Goal: Transaction & Acquisition: Purchase product/service

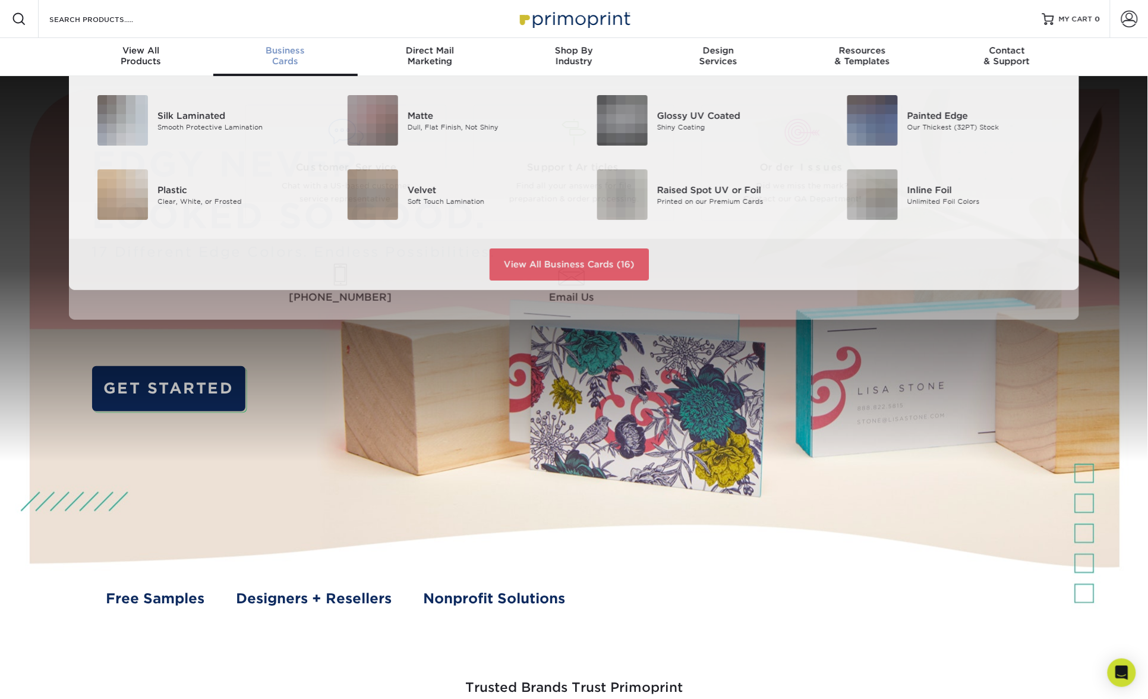
click at [285, 52] on span "Business" at bounding box center [285, 50] width 144 height 11
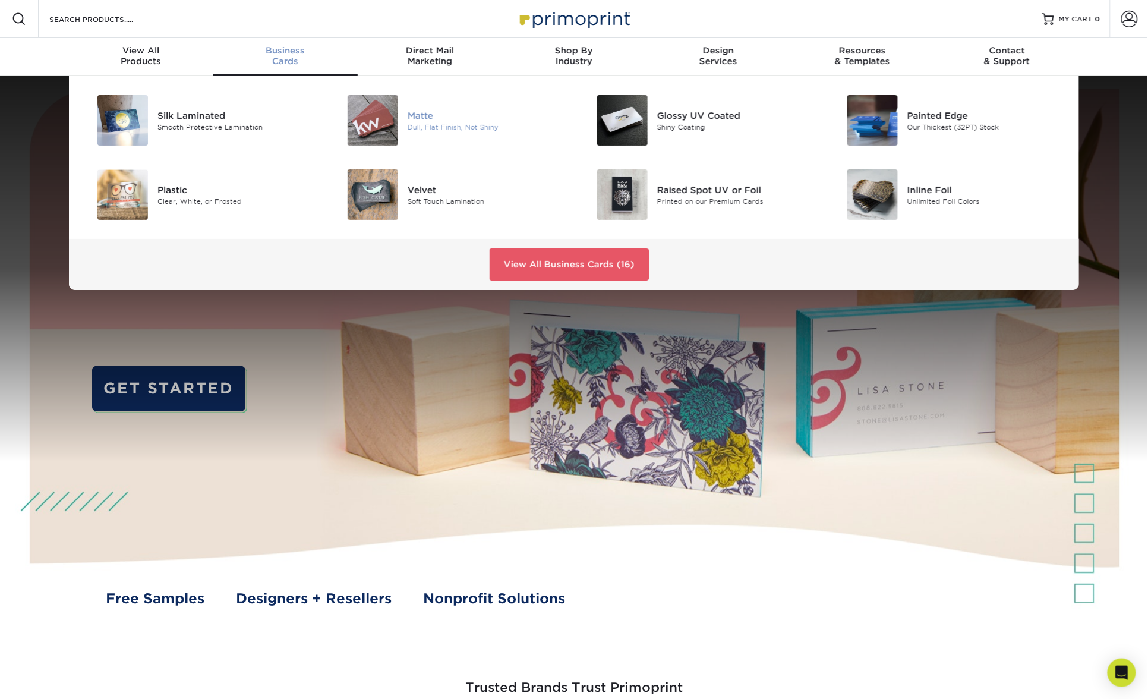
click at [424, 116] on div "Matte" at bounding box center [487, 115] width 158 height 13
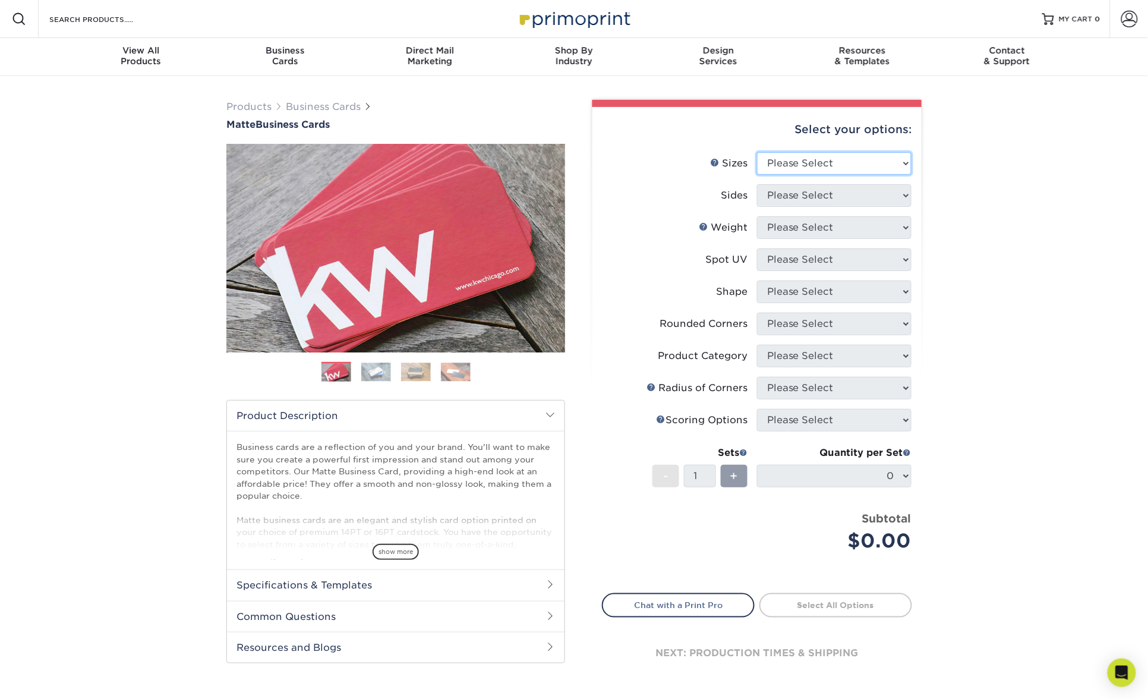
click at [796, 162] on select "Please Select 1.5" x 3.5" - Mini 1.75" x 3.5" - Mini 2" x 2" - Square 2" x 3" -…" at bounding box center [834, 163] width 155 height 23
select select "2.00x2.00"
click at [757, 152] on select "Please Select 1.5" x 3.5" - Mini 1.75" x 3.5" - Mini 2" x 2" - Square 2" x 3" -…" at bounding box center [834, 163] width 155 height 23
click at [829, 204] on select "Please Select Print Both Sides Print Front Only" at bounding box center [834, 195] width 155 height 23
click at [819, 193] on select "Please Select Print Both Sides Print Front Only" at bounding box center [834, 195] width 155 height 23
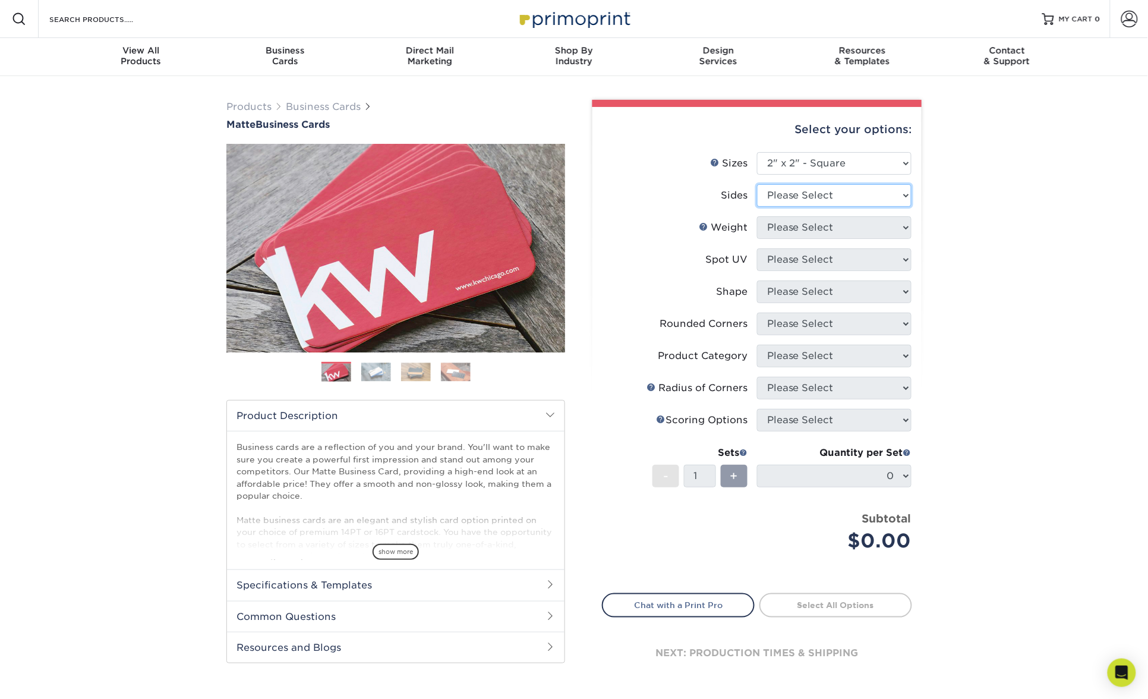
select select "13abbda7-1d64-4f25-8bb2-c179b224825d"
click at [757, 184] on select "Please Select Print Both Sides Print Front Only" at bounding box center [834, 195] width 155 height 23
click at [822, 223] on select "Please Select 14PT 16PT" at bounding box center [834, 227] width 155 height 23
select select "16PT"
click at [757, 216] on select "Please Select 14PT 16PT" at bounding box center [834, 227] width 155 height 23
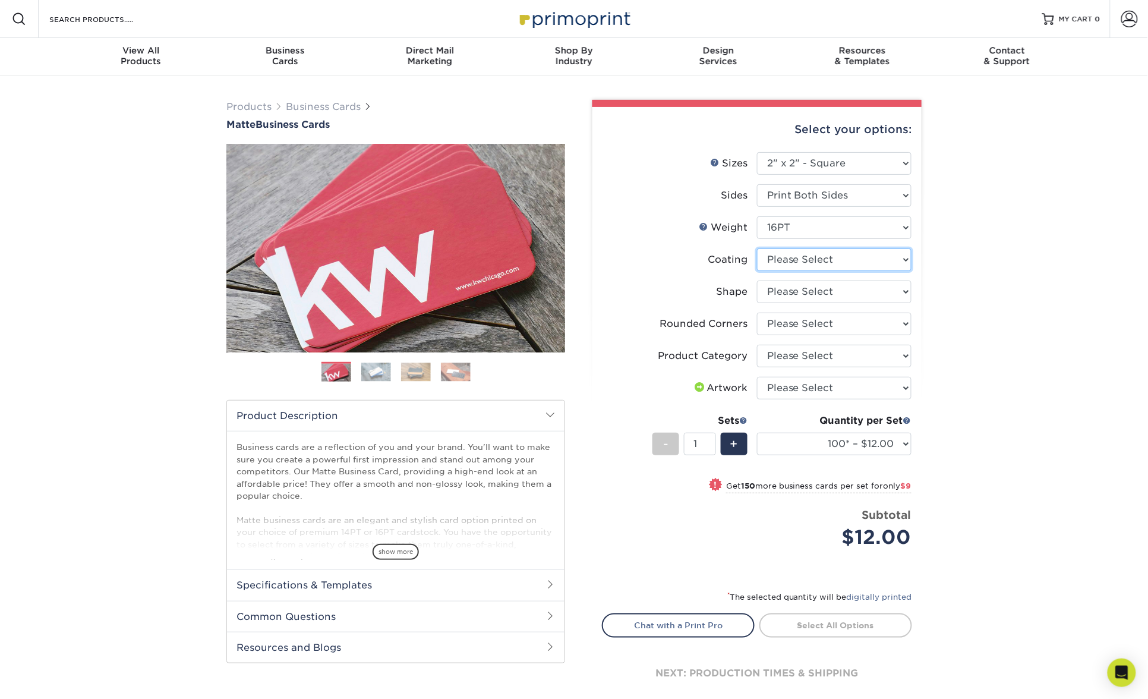
click at [839, 261] on select at bounding box center [834, 259] width 155 height 23
select select "121bb7b5-3b4d-429f-bd8d-bbf80e953313"
click at [757, 248] on select at bounding box center [834, 259] width 155 height 23
select select "-1"
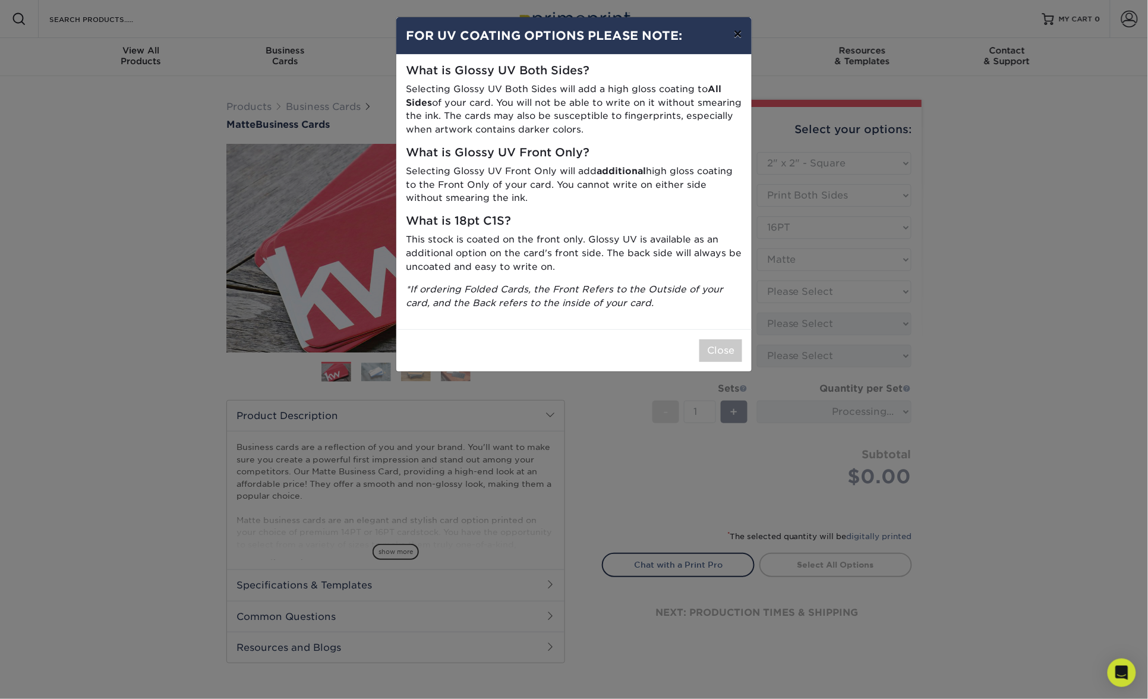
click at [740, 36] on button "×" at bounding box center [738, 33] width 27 height 33
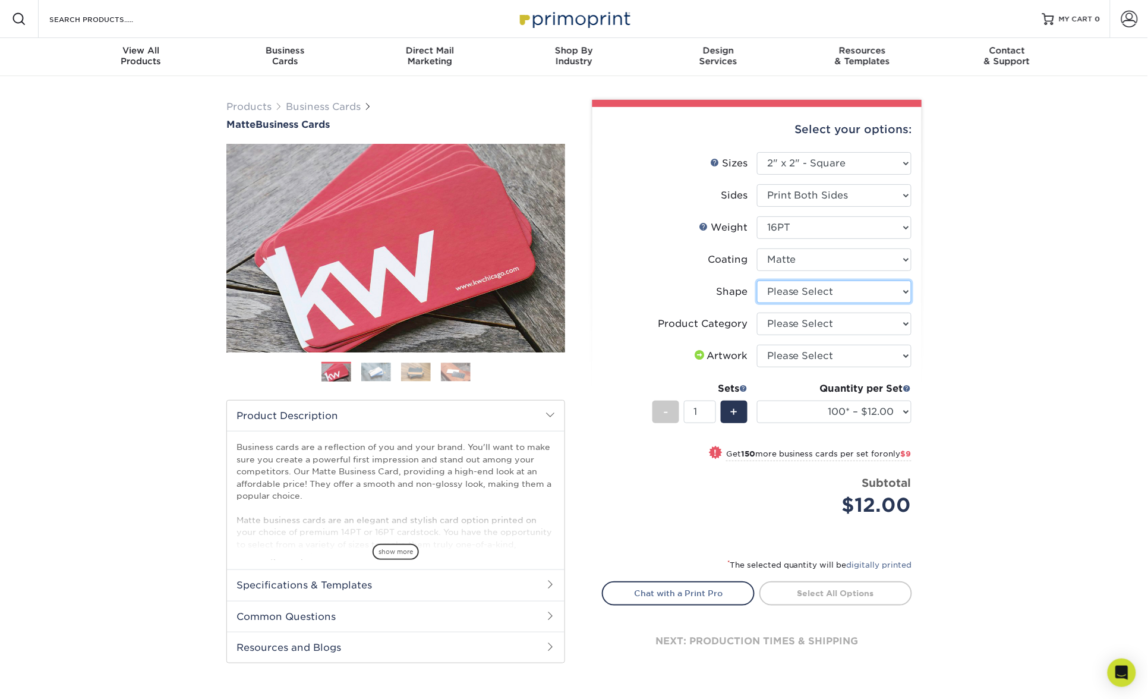
click at [808, 290] on select "Please Select Standard" at bounding box center [834, 292] width 155 height 23
select select "standard"
click at [757, 281] on select "Please Select Standard" at bounding box center [834, 292] width 155 height 23
select select "-1"
click at [864, 321] on select "Please Select Business Cards" at bounding box center [834, 324] width 155 height 23
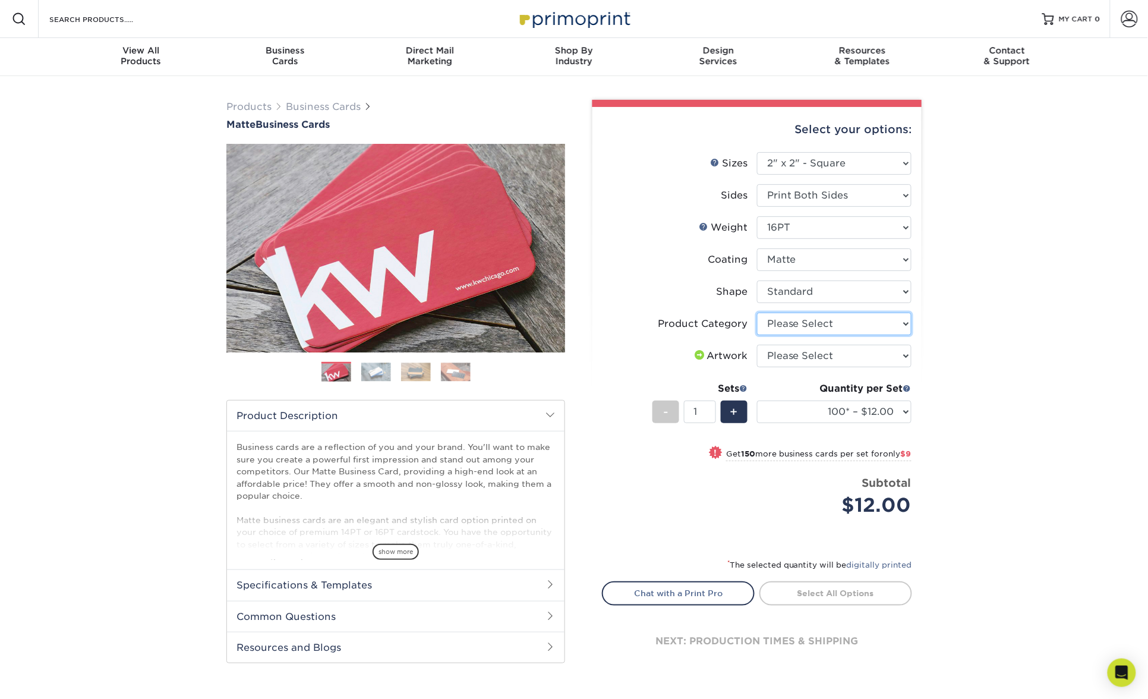
select select "3b5148f1-0588-4f88-a218-97bcfdce65c1"
click at [757, 313] on select "Please Select Business Cards" at bounding box center [834, 324] width 155 height 23
click at [854, 354] on select "Please Select I will upload files I need a design - $100" at bounding box center [834, 356] width 155 height 23
select select "upload"
click at [757, 345] on select "Please Select I will upload files I need a design - $100" at bounding box center [834, 356] width 155 height 23
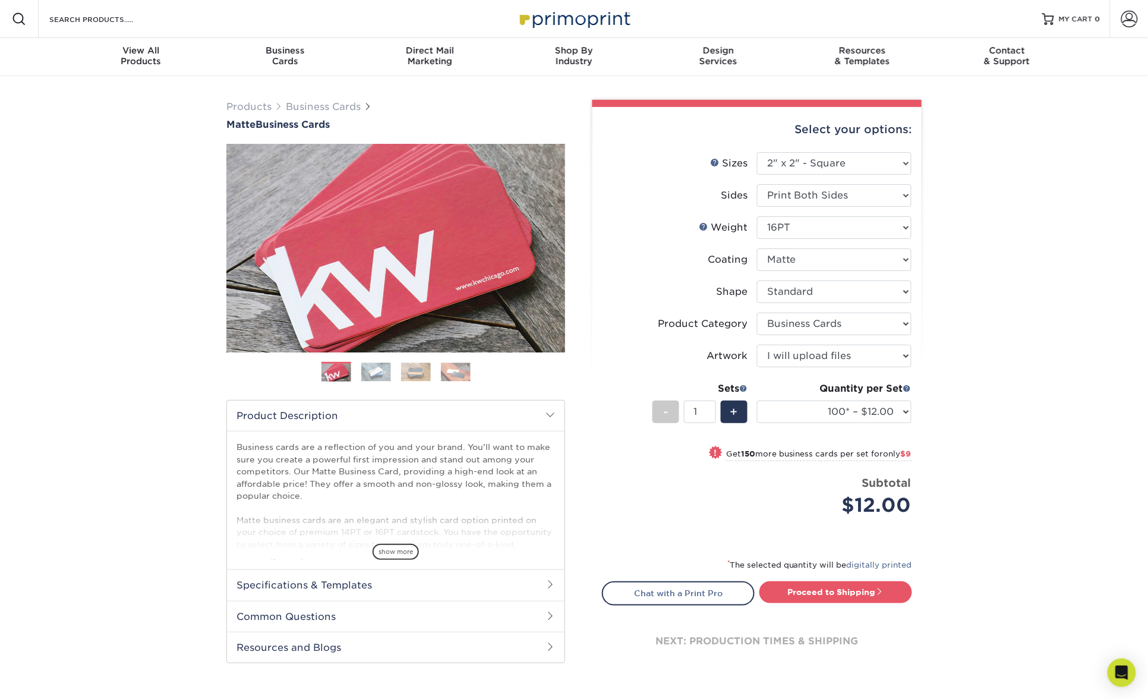
click at [955, 358] on div "Products Business Cards Matte Business Cards Previous Next 100 $ 9" at bounding box center [574, 398] width 1148 height 644
click at [904, 407] on select "100* – $12.00 250* – $21.00 500 – $42.00 1000 – $60.00 2500 – $129.00 5000 – $1…" at bounding box center [834, 412] width 155 height 23
select select "250* – $21.00"
click at [757, 401] on select "100* – $12.00 250* – $21.00 500 – $42.00 1000 – $60.00 2500 – $129.00 5000 – $1…" at bounding box center [834, 412] width 155 height 23
click at [867, 158] on select "Please Select 1.5" x 3.5" - Mini 1.75" x 3.5" - Mini 2" x 2" - Square 2" x 3" -…" at bounding box center [834, 163] width 155 height 23
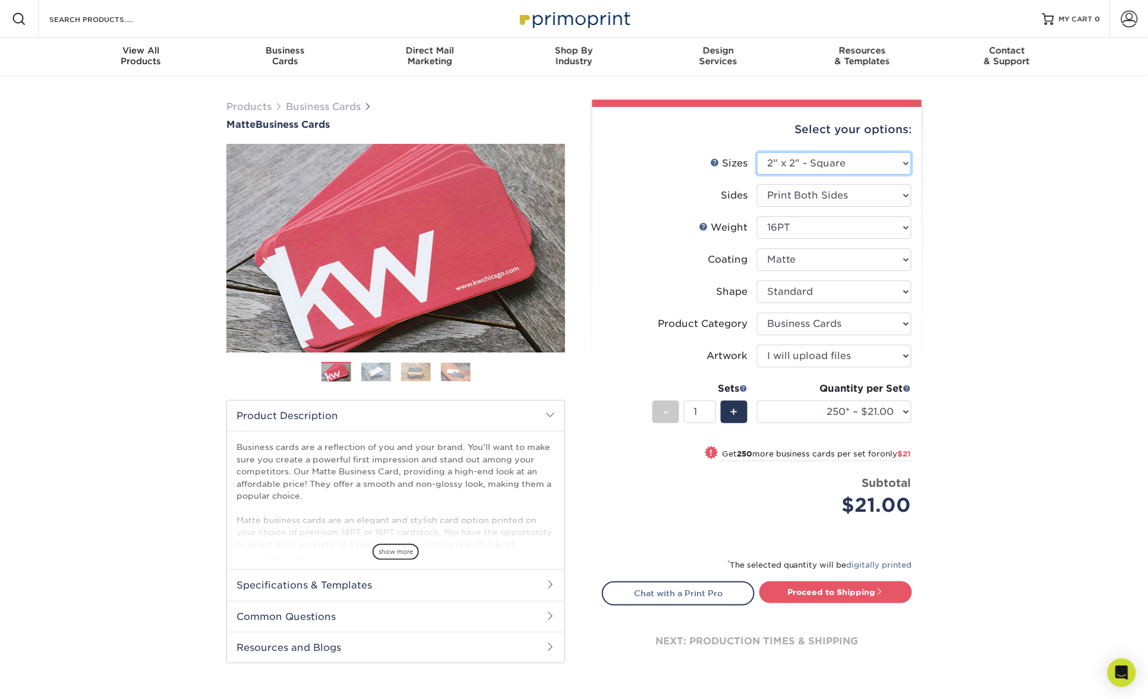
select select "2.00x3.50"
click at [757, 152] on select "Please Select 1.5" x 3.5" - Mini 1.75" x 3.5" - Mini 2" x 2" - Square 2" x 3" -…" at bounding box center [834, 163] width 155 height 23
select select "-1"
select select
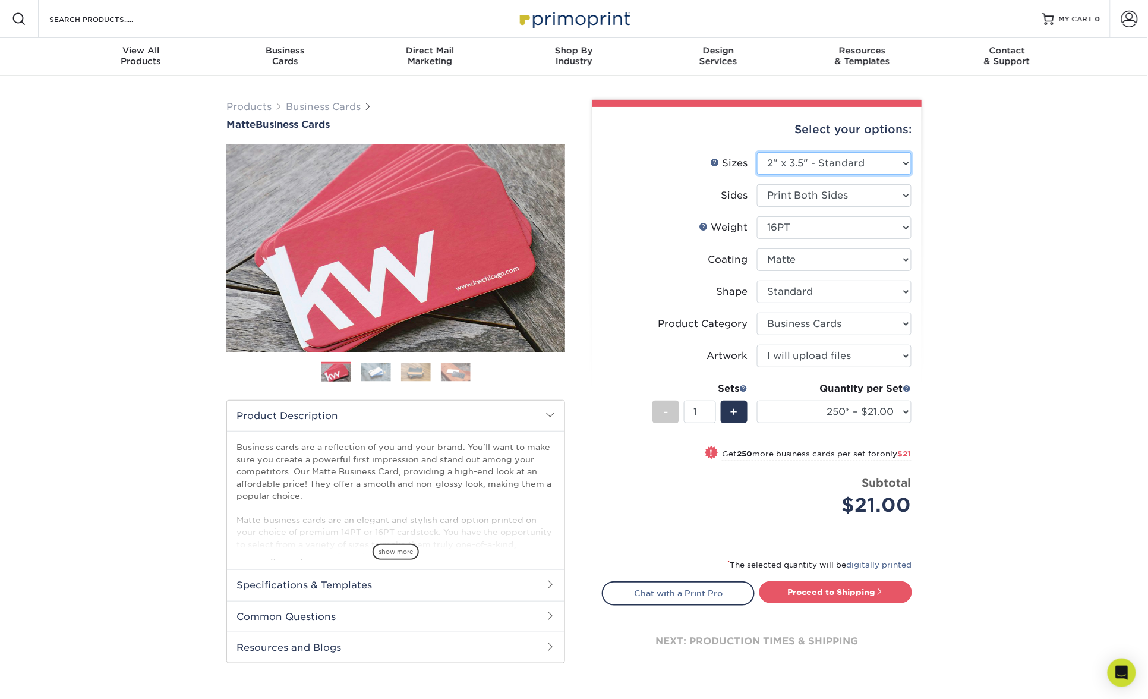
select select "-1"
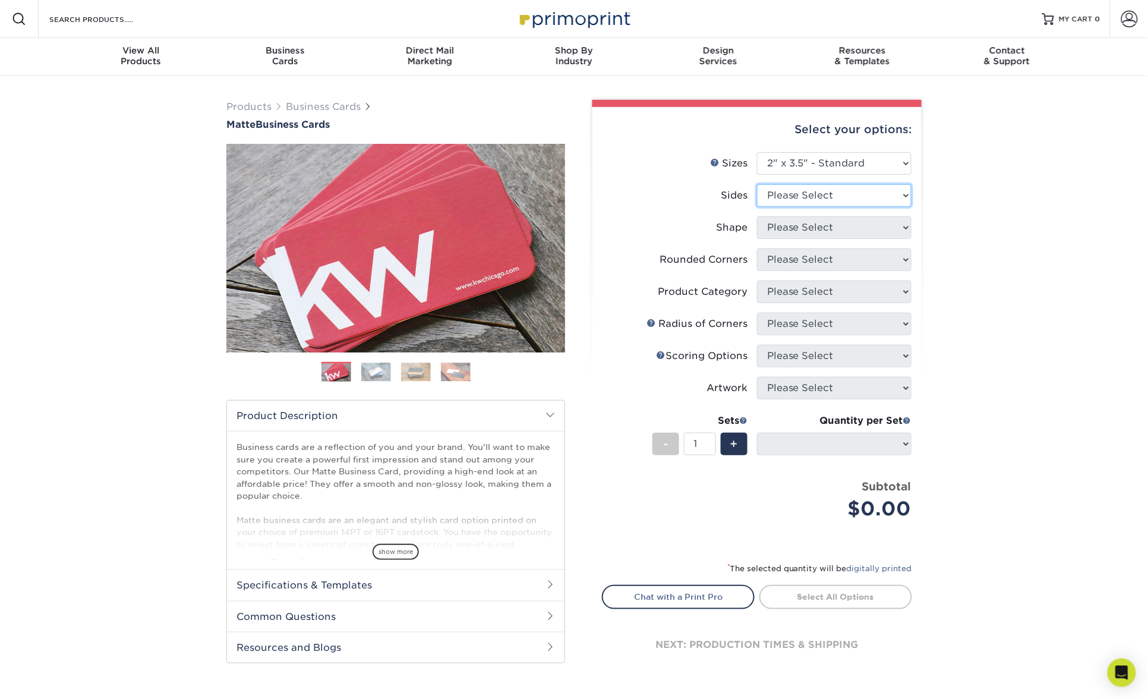
click at [815, 197] on select "Please Select Print Both Sides Print Front Only" at bounding box center [834, 195] width 155 height 23
select select "13abbda7-1d64-4f25-8bb2-c179b224825d"
click at [757, 184] on select "Please Select Print Both Sides Print Front Only" at bounding box center [834, 195] width 155 height 23
select select
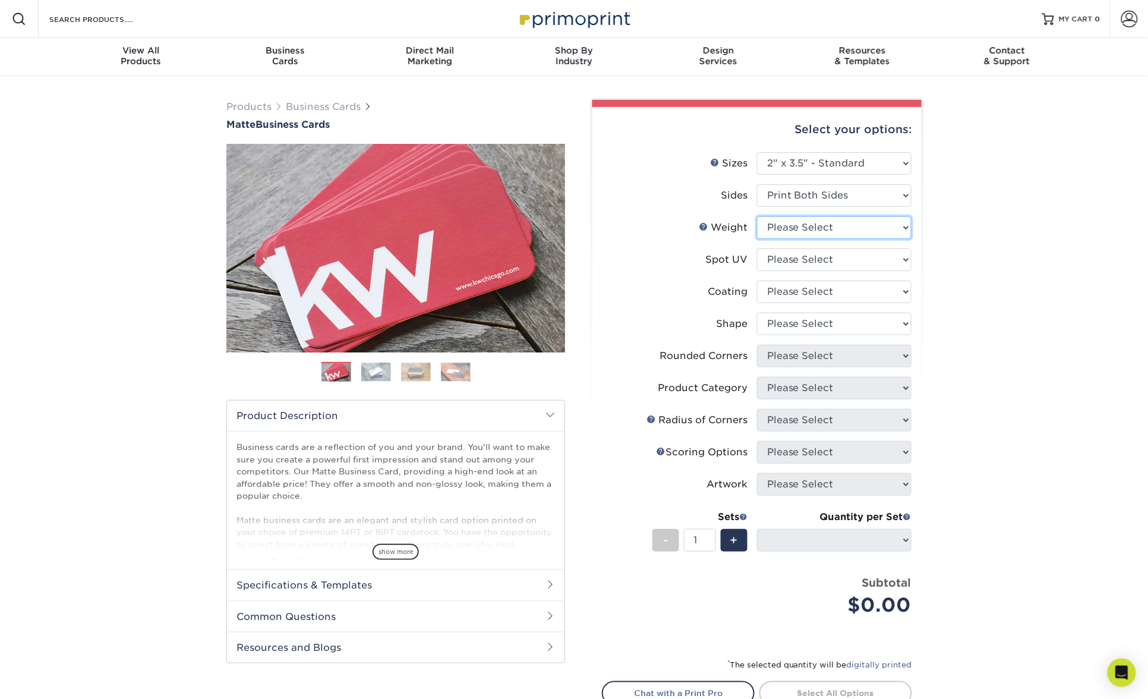
click at [812, 228] on select "Please Select 16PT 14PT" at bounding box center [834, 227] width 155 height 23
select select "16PT"
click at [757, 216] on select "Please Select 16PT 14PT" at bounding box center [834, 227] width 155 height 23
select select
click at [844, 259] on select "Please Select No Spot UV Front and Back (Both Sides) Front Only Back Only" at bounding box center [834, 259] width 155 height 23
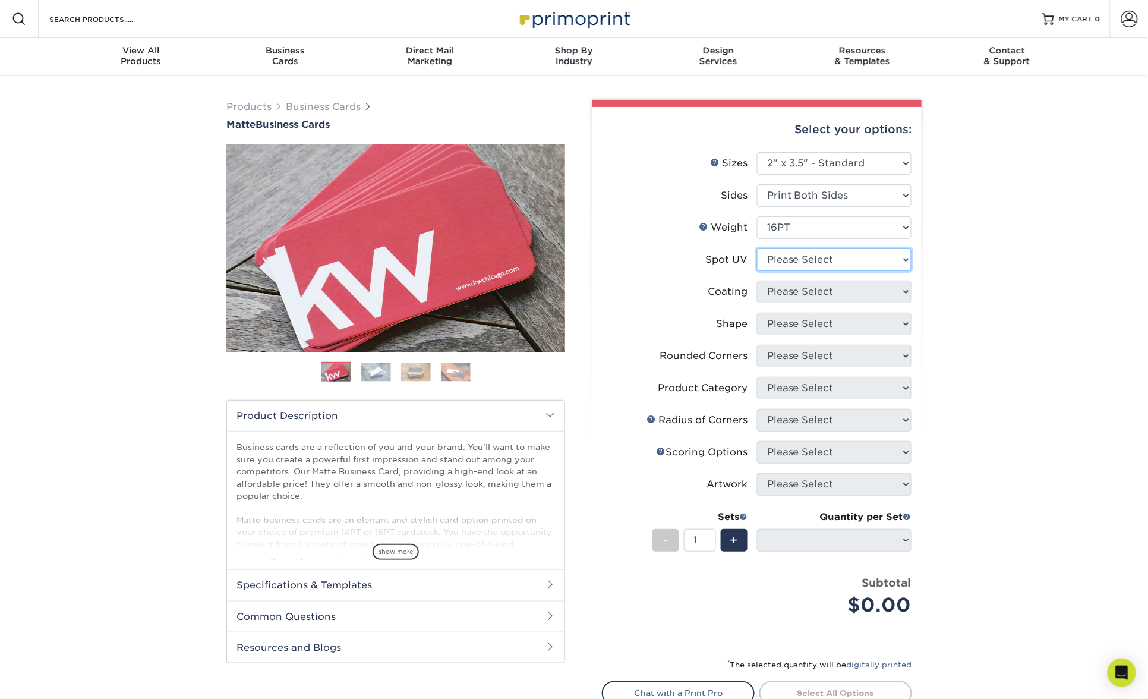
select select "3"
click at [757, 248] on select "Please Select No Spot UV Front and Back (Both Sides) Front Only Back Only" at bounding box center [834, 259] width 155 height 23
select select
click at [824, 291] on select at bounding box center [834, 292] width 155 height 23
select select "121bb7b5-3b4d-429f-bd8d-bbf80e953313"
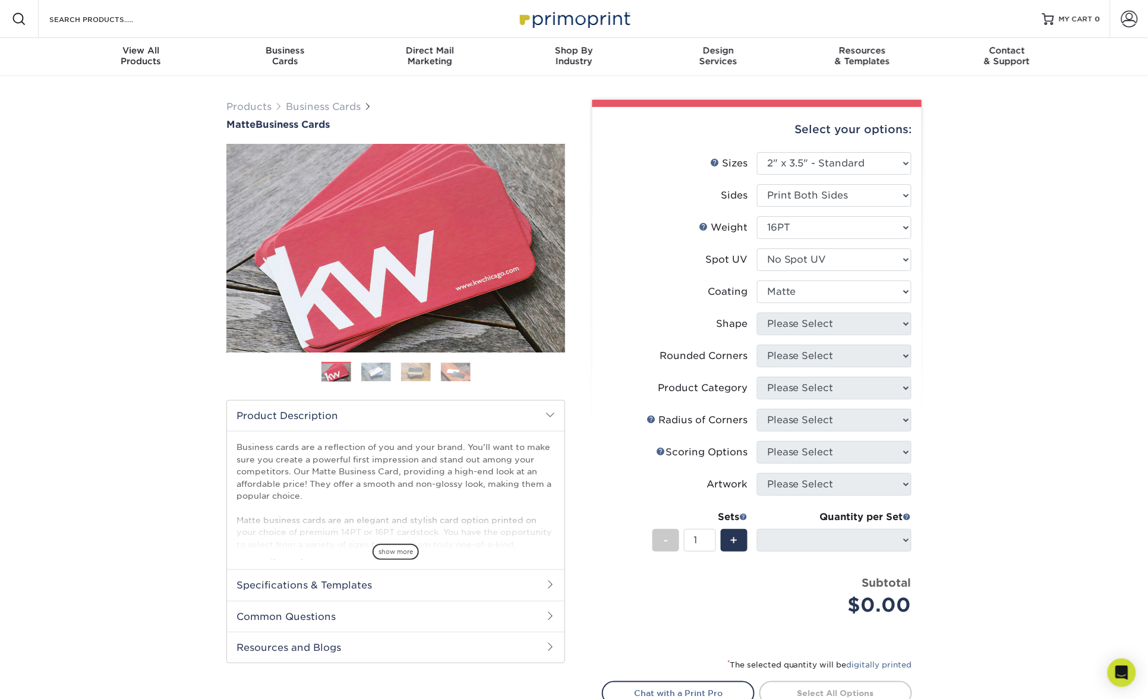
click at [757, 281] on select at bounding box center [834, 292] width 155 height 23
select select
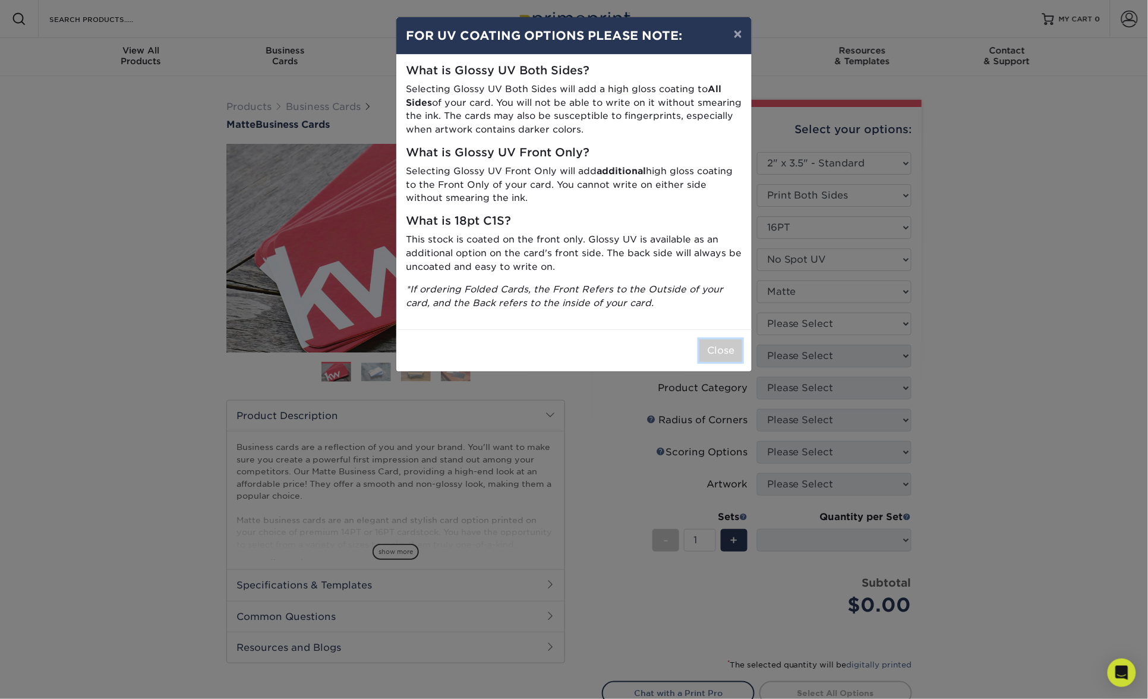
drag, startPoint x: 717, startPoint y: 350, endPoint x: 756, endPoint y: 340, distance: 39.8
click at [718, 350] on button "Close" at bounding box center [721, 350] width 43 height 23
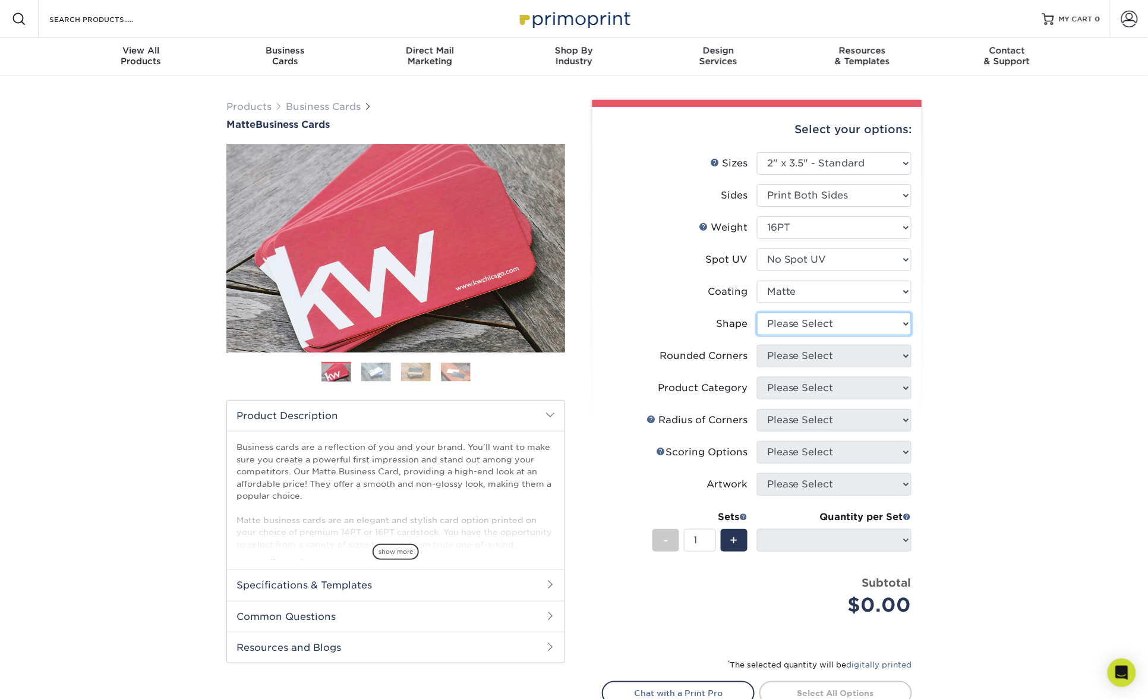
click at [808, 320] on select "Please Select Standard Oval" at bounding box center [834, 324] width 155 height 23
select select "standard"
click at [757, 313] on select "Please Select Standard Oval" at bounding box center [834, 324] width 155 height 23
select select
click at [832, 358] on select "Please Select Yes - Round 2 Corners Yes - Round 4 Corners No" at bounding box center [834, 356] width 155 height 23
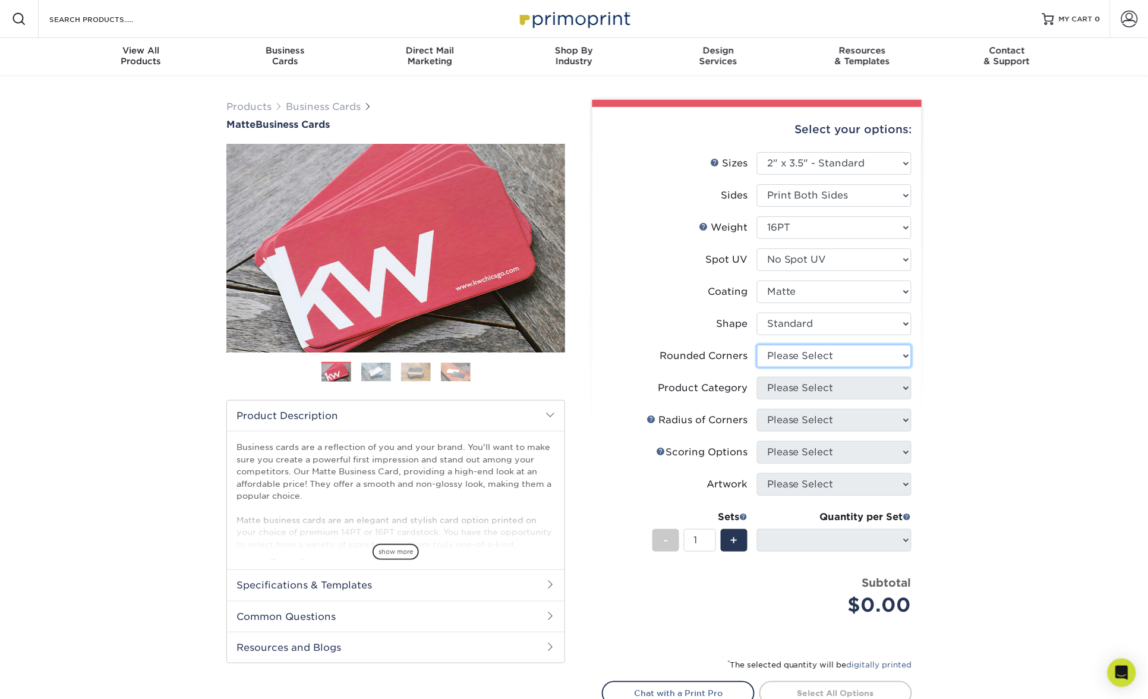
click at [824, 357] on select "Please Select Yes - Round 2 Corners Yes - Round 4 Corners No" at bounding box center [834, 356] width 155 height 23
select select "0"
click at [757, 345] on select "Please Select Yes - Round 2 Corners Yes - Round 4 Corners No" at bounding box center [834, 356] width 155 height 23
select select "-1"
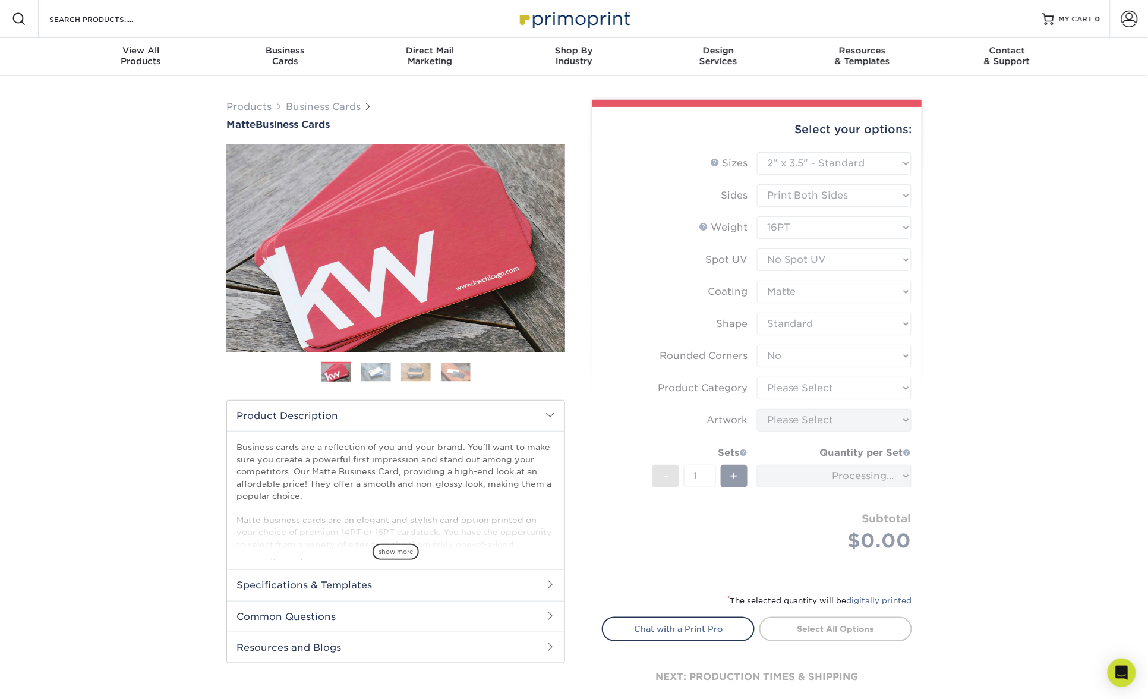
click at [823, 392] on form "Sizes Help Sizes Please Select 1.5" x 3.5" - Mini 1.75" x 3.5" - Mini 2" x 2" -…" at bounding box center [757, 365] width 310 height 427
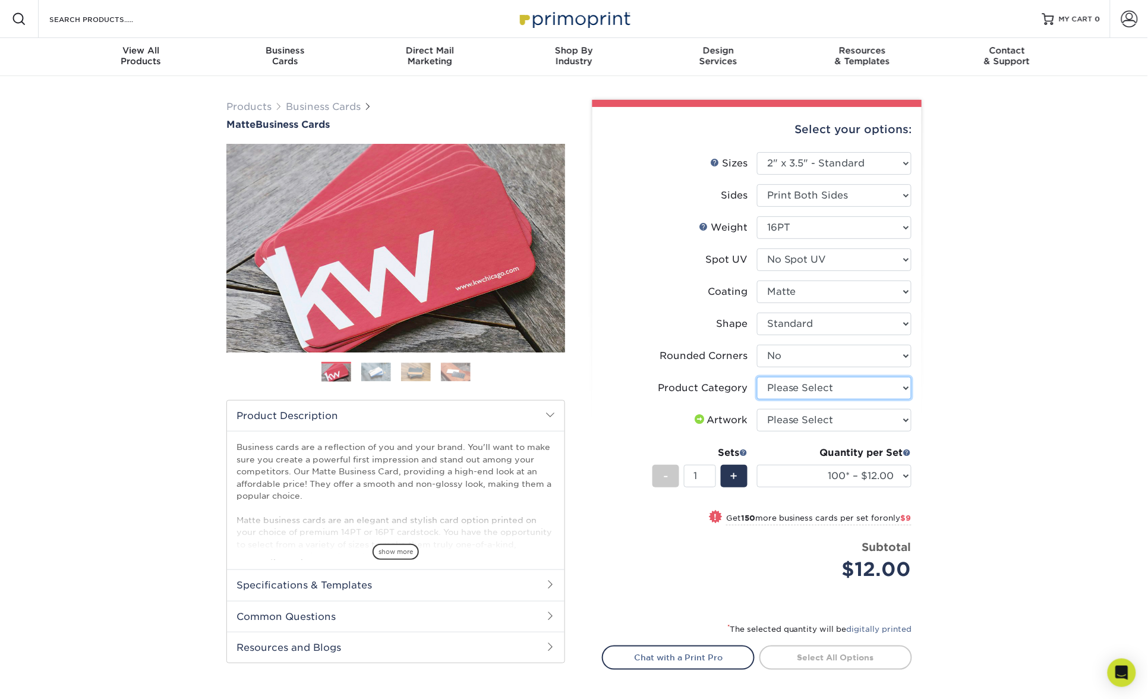
click at [804, 394] on select "Please Select Business Cards" at bounding box center [834, 388] width 155 height 23
select select "3b5148f1-0588-4f88-a218-97bcfdce65c1"
click at [757, 377] on select "Please Select Business Cards" at bounding box center [834, 388] width 155 height 23
click at [832, 423] on select "Please Select I will upload files I need a design - $100" at bounding box center [834, 420] width 155 height 23
select select "upload"
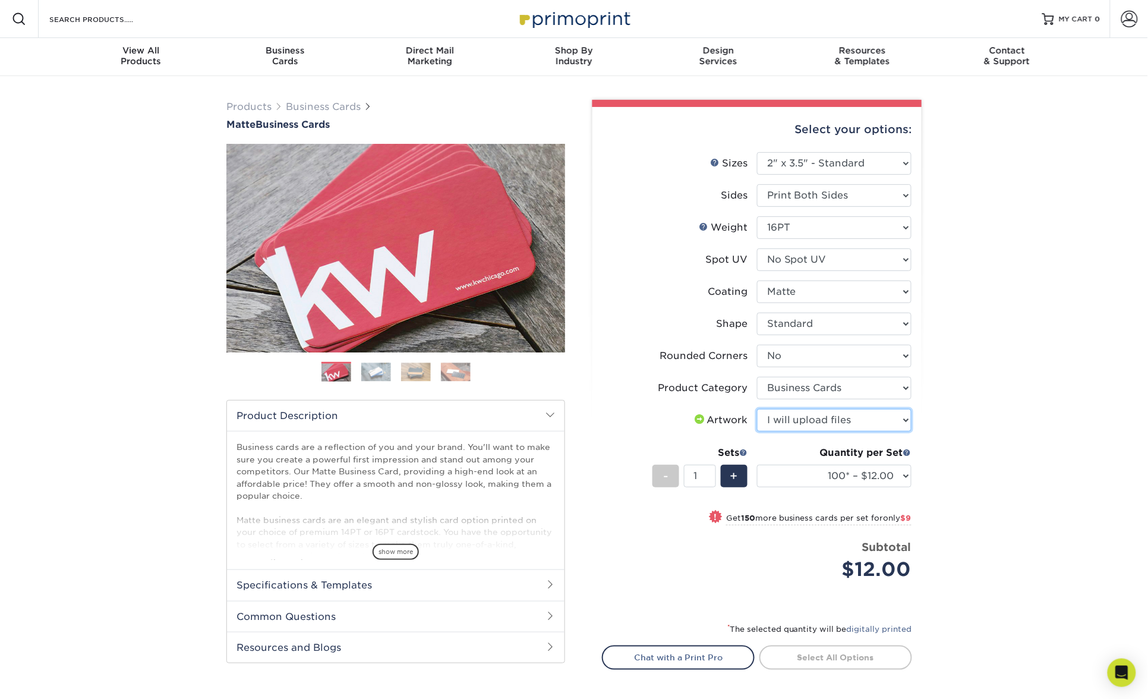
click at [757, 409] on select "Please Select I will upload files I need a design - $100" at bounding box center [834, 420] width 155 height 23
click at [987, 430] on div "Products Business Cards Matte Business Cards Previous Next 100 $ 9" at bounding box center [574, 430] width 1148 height 708
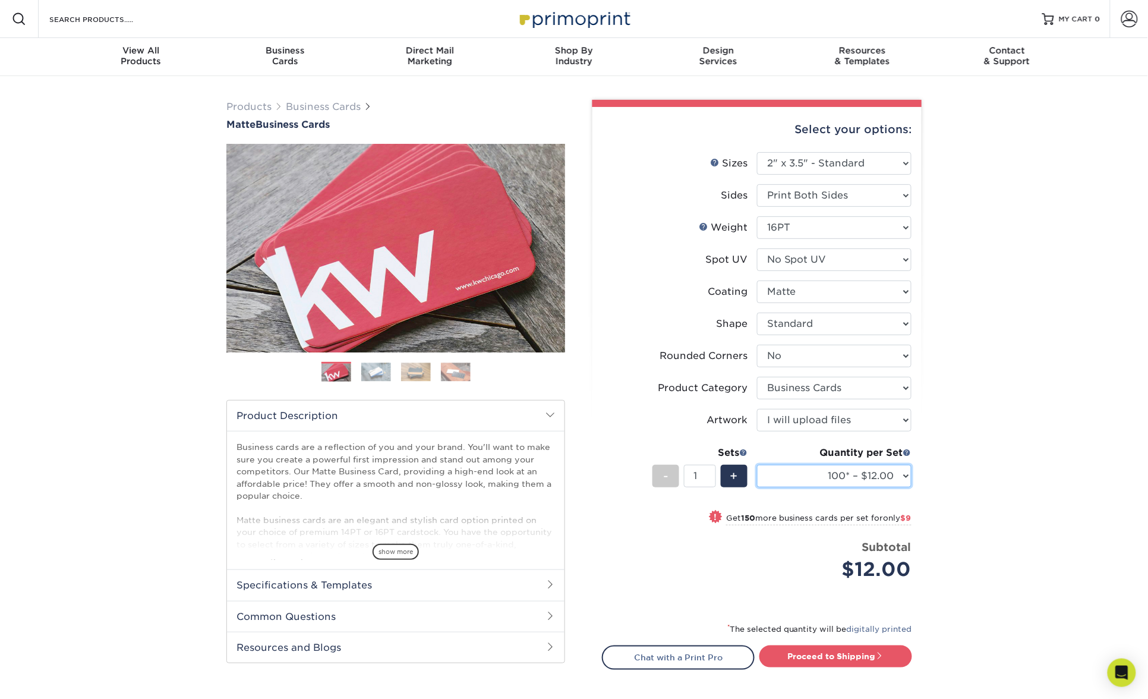
click at [851, 473] on select "100* – $12.00 250* – $21.00 500 – $42.00 1000 – $53.00 2500 – $95.00 5000 – $18…" at bounding box center [834, 476] width 155 height 23
select select "250* – $21.00"
click at [757, 465] on select "100* – $12.00 250* – $21.00 500 – $42.00 1000 – $53.00 2500 – $95.00 5000 – $18…" at bounding box center [834, 476] width 155 height 23
click at [830, 260] on select "Please Select No Spot UV Front and Back (Both Sides) Front Only Back Only" at bounding box center [834, 259] width 155 height 23
select select "1"
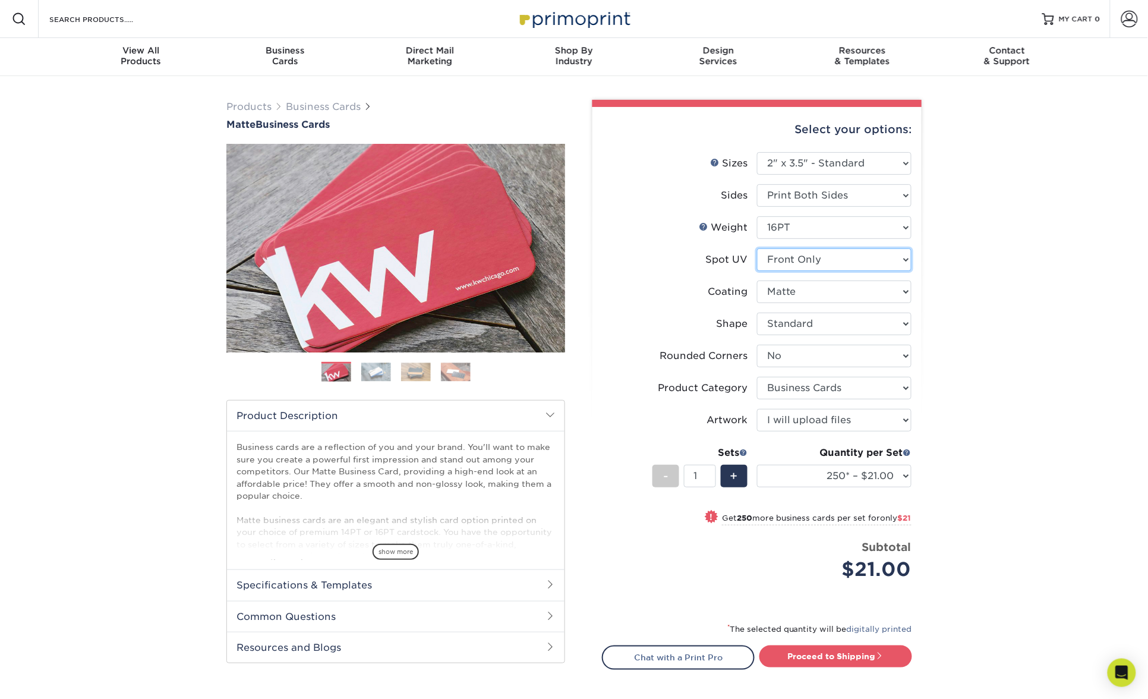
click at [757, 248] on select "Please Select No Spot UV Front and Back (Both Sides) Front Only Back Only" at bounding box center [834, 259] width 155 height 23
select select "-1"
select select
select select "-1"
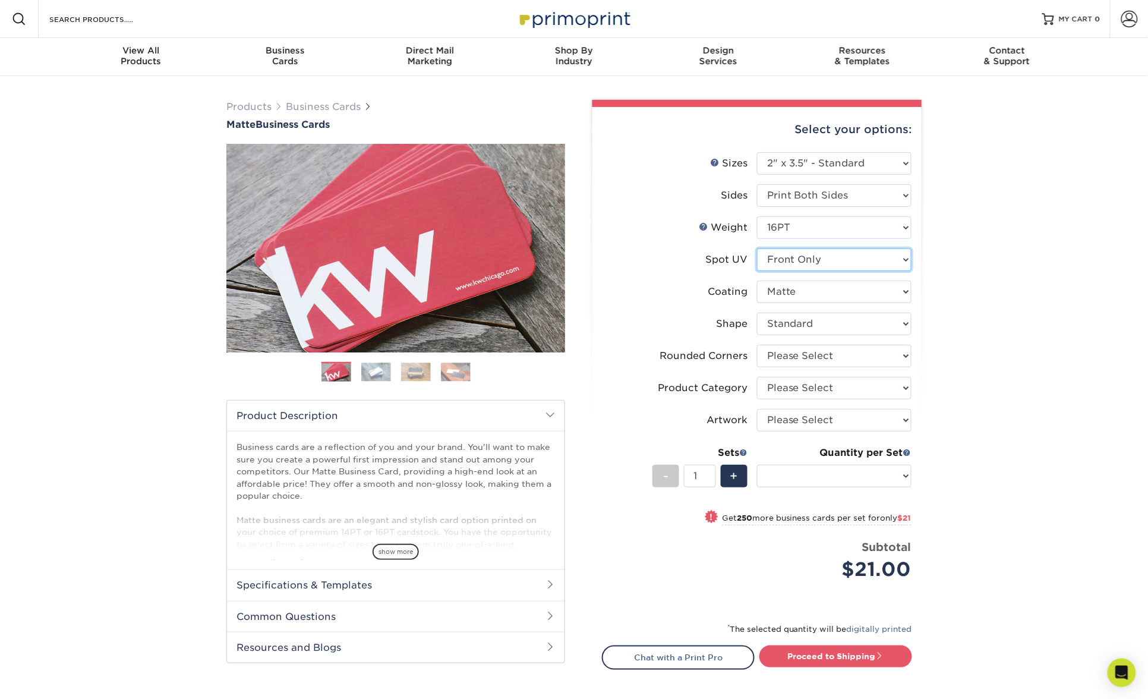
select select "-1"
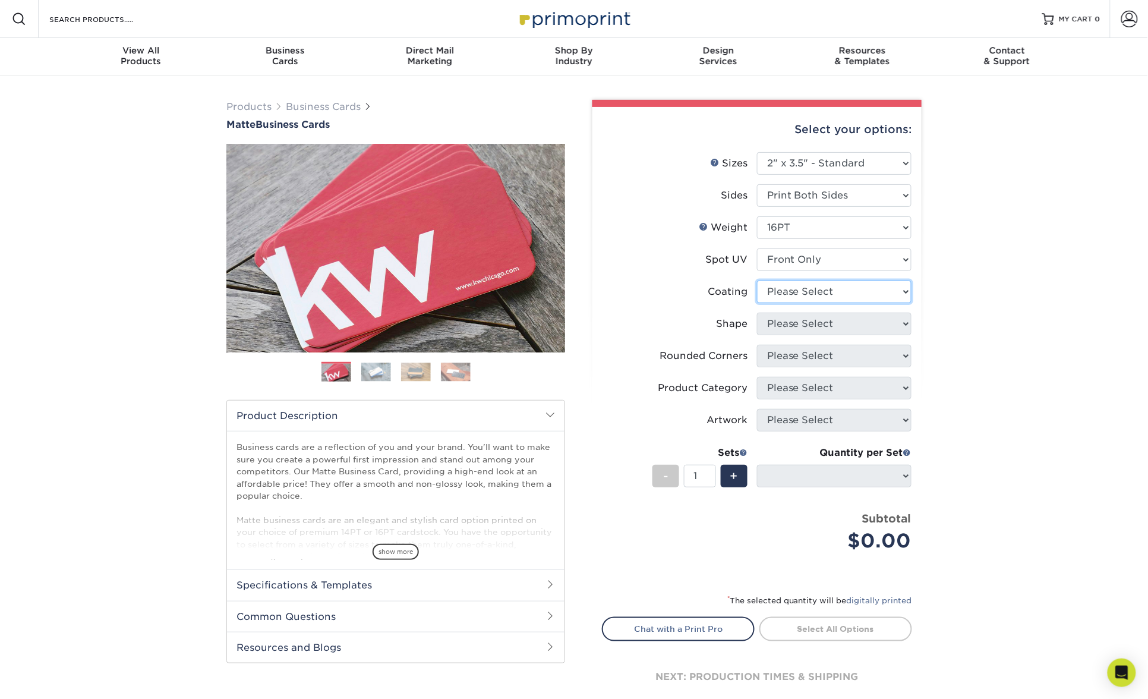
click at [827, 289] on select at bounding box center [834, 292] width 155 height 23
select select "121bb7b5-3b4d-429f-bd8d-bbf80e953313"
click at [757, 281] on select at bounding box center [834, 292] width 155 height 23
select select
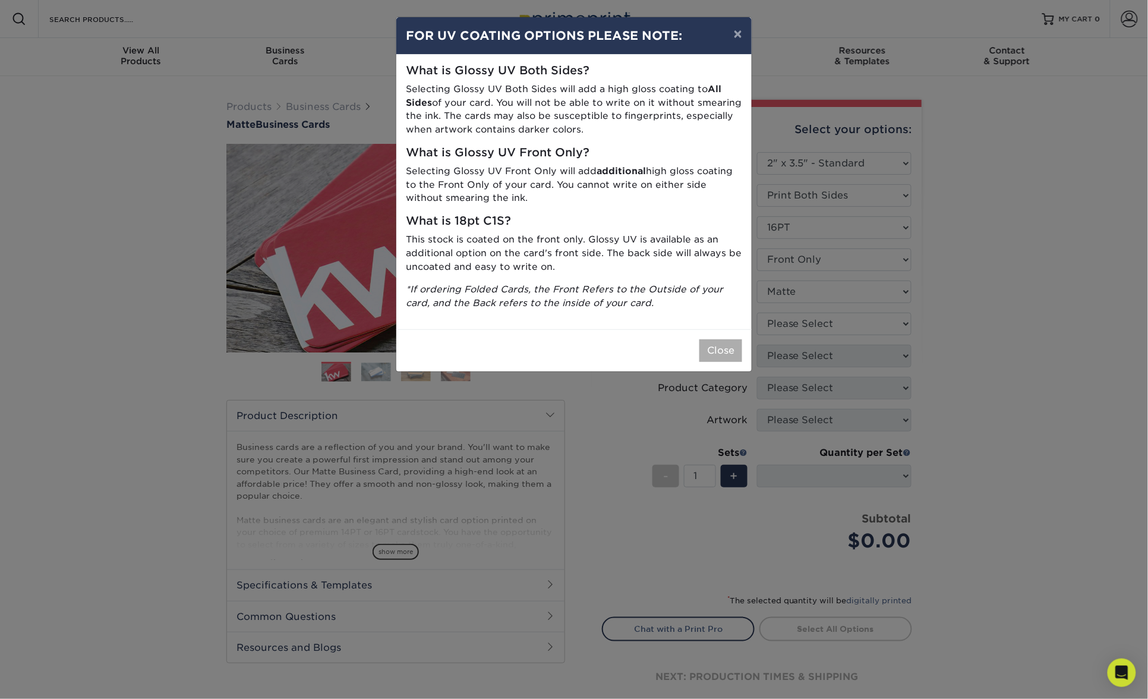
drag, startPoint x: 748, startPoint y: 341, endPoint x: 741, endPoint y: 342, distance: 6.6
click at [747, 342] on div "Close" at bounding box center [574, 350] width 355 height 42
click at [729, 344] on button "Close" at bounding box center [721, 350] width 43 height 23
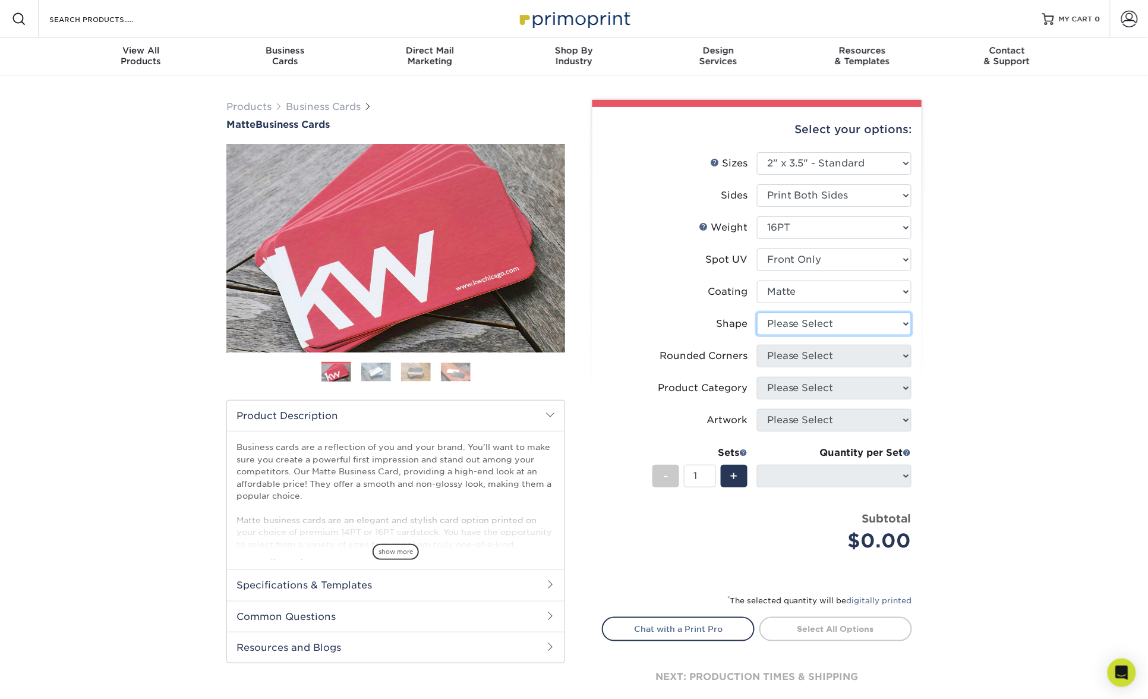
click at [809, 329] on select "Please Select Standard" at bounding box center [834, 324] width 155 height 23
select select "standard"
click at [757, 313] on select "Please Select Standard" at bounding box center [834, 324] width 155 height 23
select select
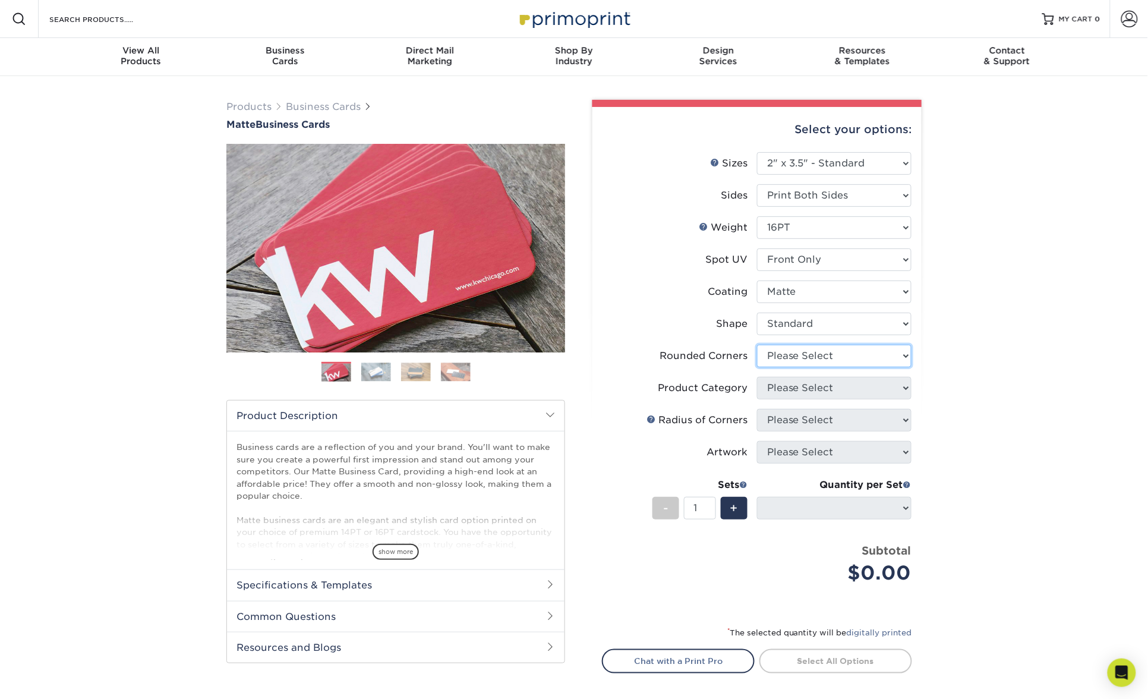
click at [831, 359] on select "Please Select Yes - Round 2 Corners Yes - Round 4 Corners No" at bounding box center [834, 356] width 155 height 23
select select "0"
click at [757, 345] on select "Please Select Yes - Round 2 Corners Yes - Round 4 Corners No" at bounding box center [834, 356] width 155 height 23
select select "-1"
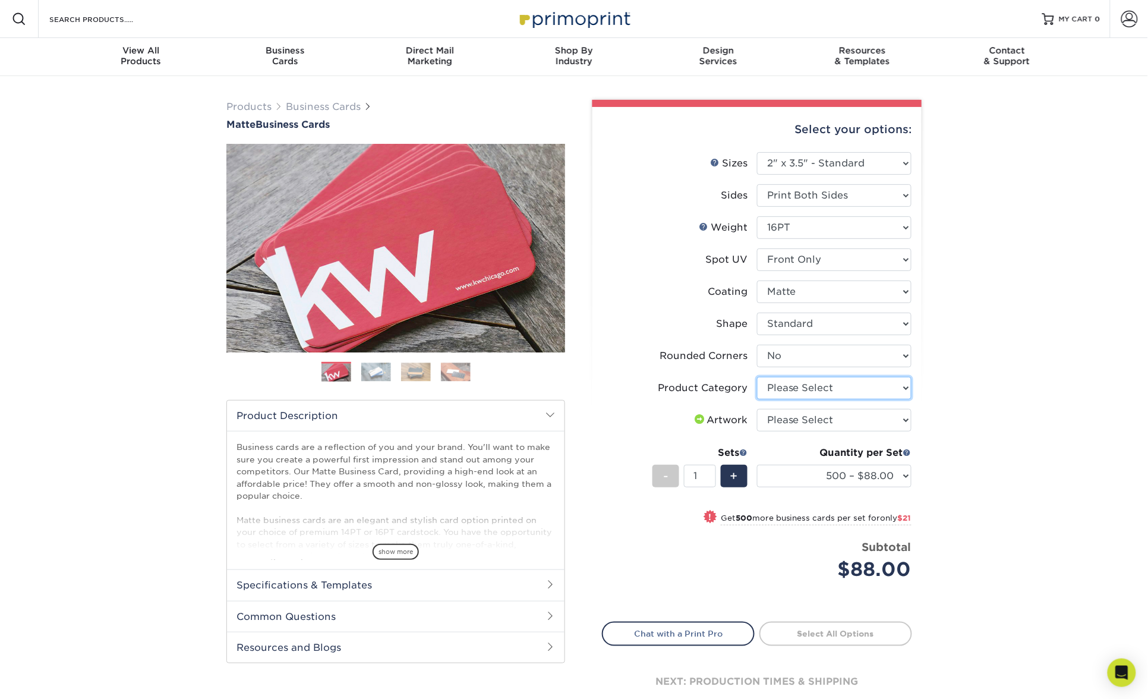
click at [825, 391] on select "Please Select Business Cards" at bounding box center [834, 388] width 155 height 23
select select "3b5148f1-0588-4f88-a218-97bcfdce65c1"
click at [757, 377] on select "Please Select Business Cards" at bounding box center [834, 388] width 155 height 23
click at [821, 420] on select "Please Select I will upload files I need a design - $100" at bounding box center [834, 420] width 155 height 23
select select "upload"
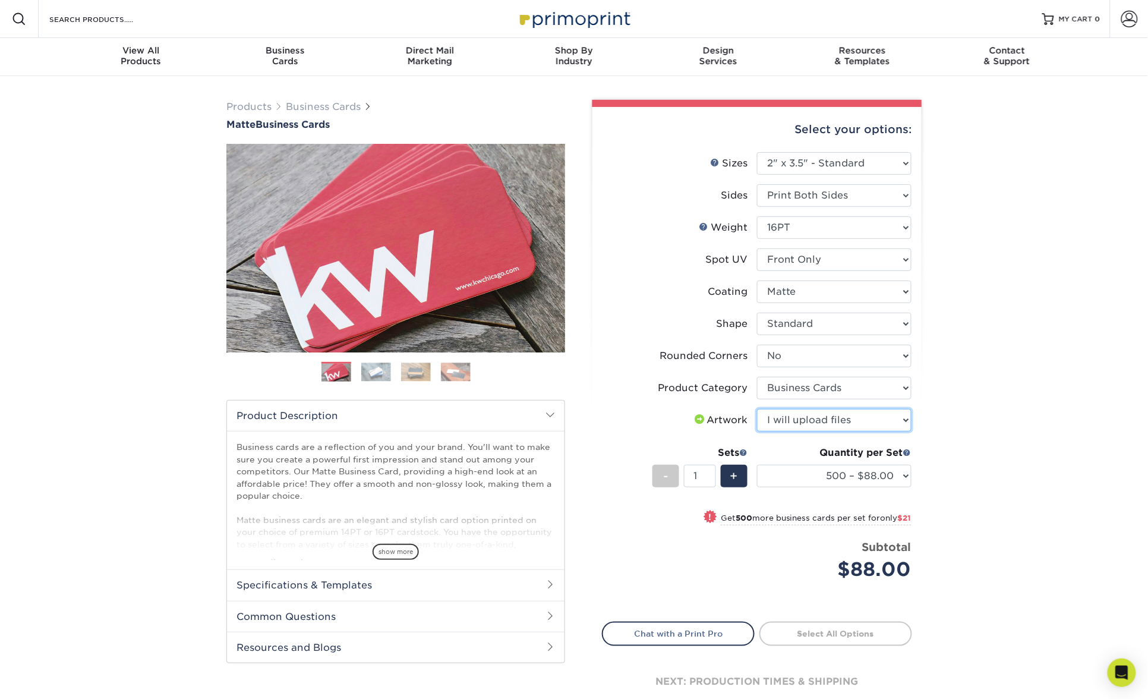
click at [757, 409] on select "Please Select I will upload files I need a design - $100" at bounding box center [834, 420] width 155 height 23
click at [996, 360] on div "Products Business Cards Matte Business Cards Previous Next 100 $ 9" at bounding box center [574, 418] width 1148 height 684
